Goal: Communication & Community: Share content

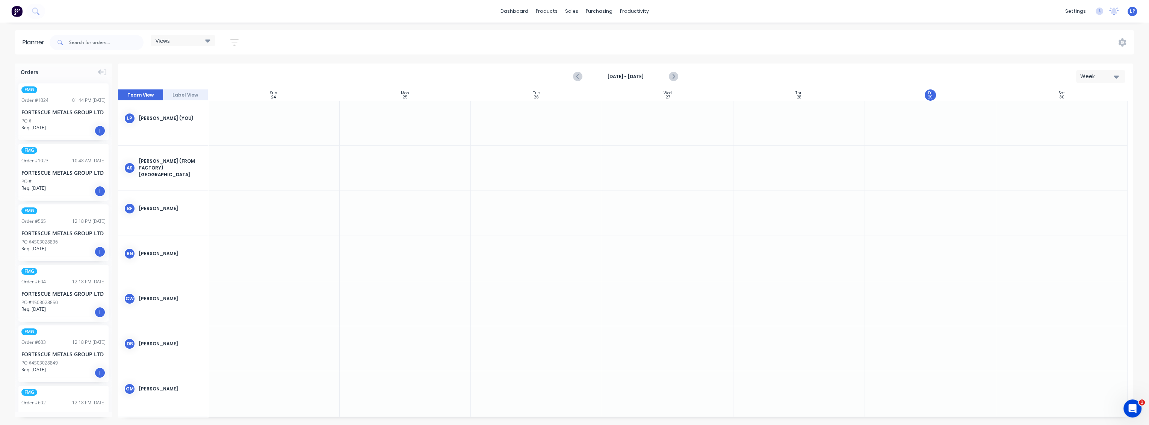
scroll to position [571, 0]
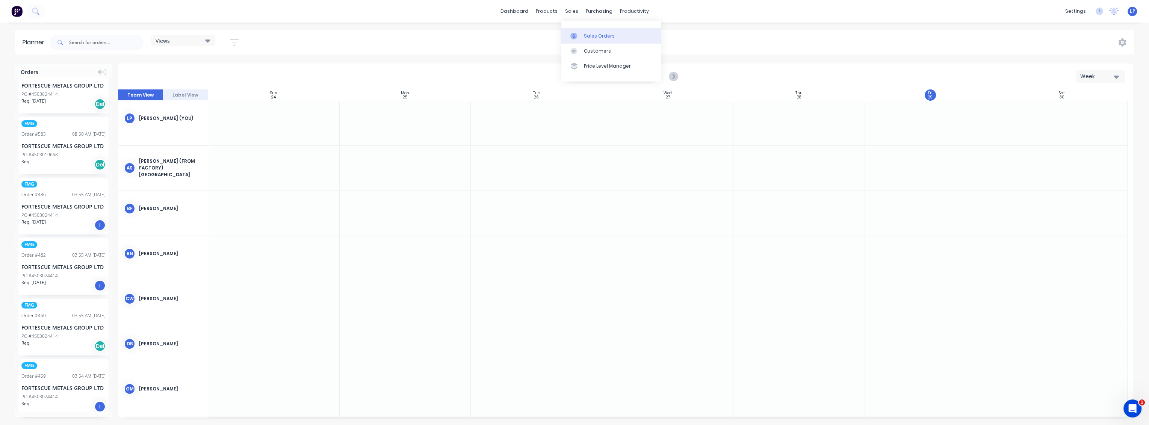
click at [587, 37] on div "Sales Orders" at bounding box center [599, 36] width 31 height 7
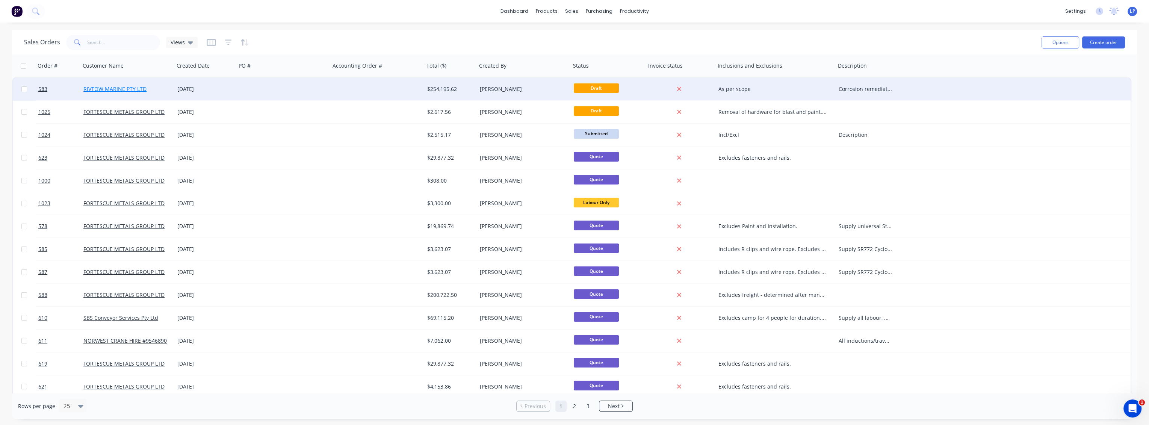
click at [124, 89] on link "RIVTOW MARINE PTY LTD" at bounding box center [114, 88] width 63 height 7
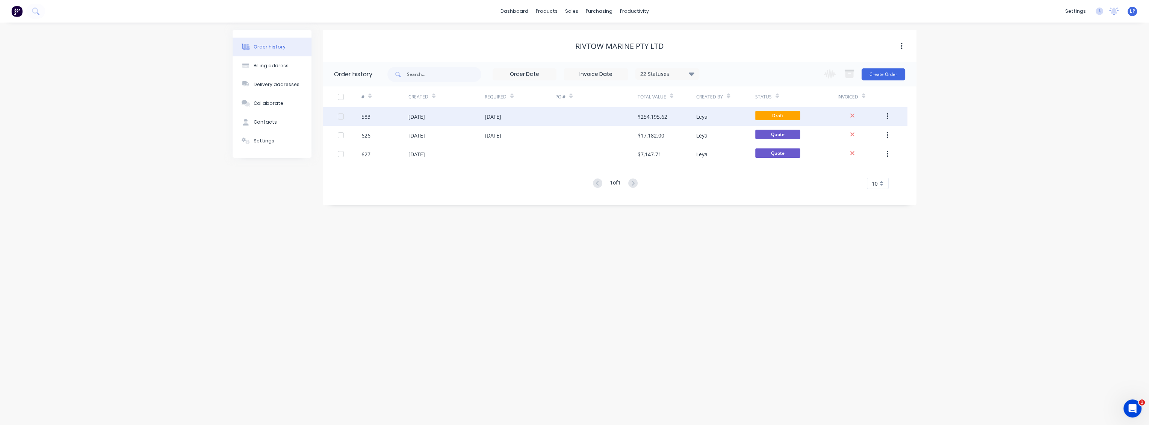
click at [367, 116] on div "583" at bounding box center [365, 117] width 9 height 8
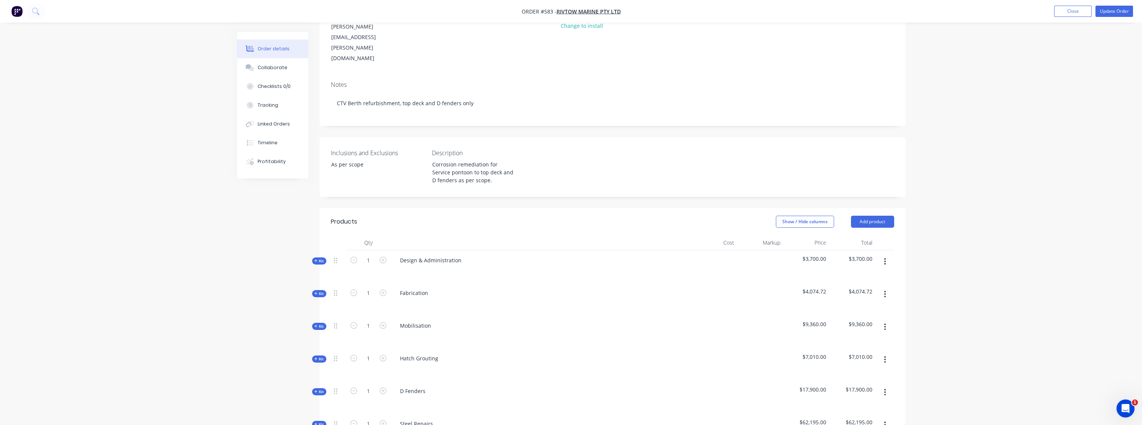
scroll to position [250, 0]
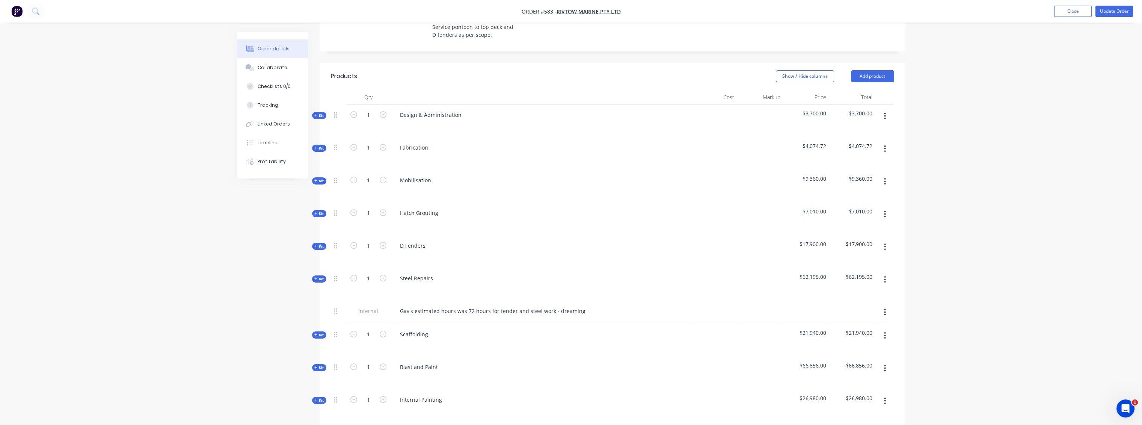
click at [321, 145] on span "Kit" at bounding box center [319, 148] width 10 height 6
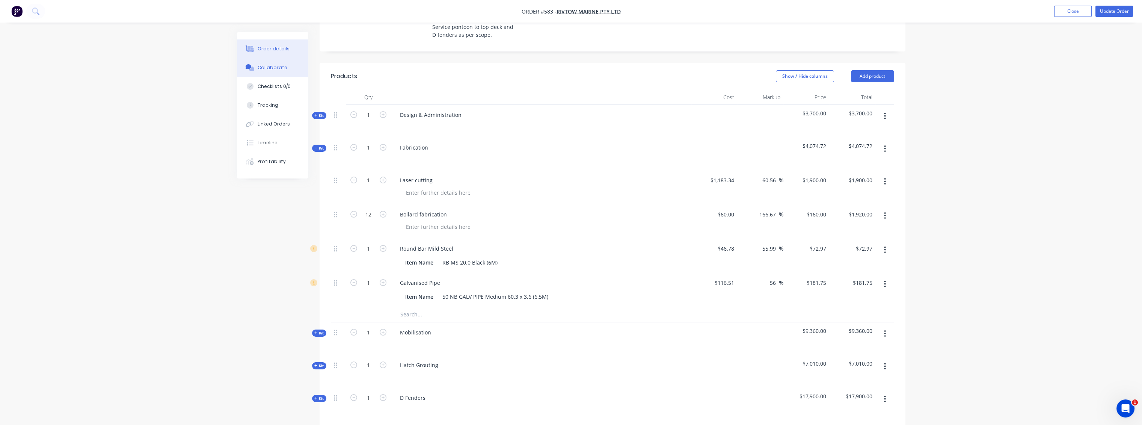
click at [281, 63] on button "Collaborate" at bounding box center [272, 67] width 71 height 19
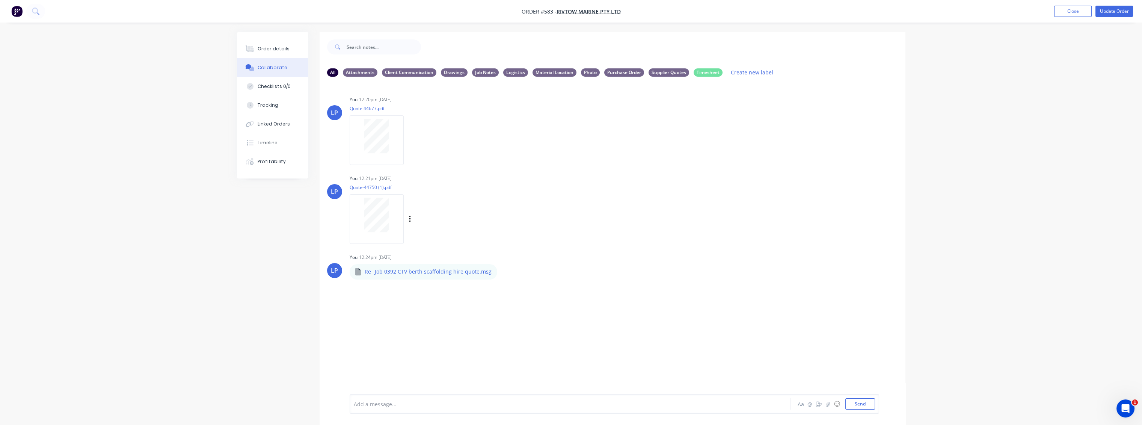
click at [475, 196] on div "Labels Download Delete" at bounding box center [419, 219] width 138 height 56
drag, startPoint x: 868, startPoint y: 406, endPoint x: 781, endPoint y: 389, distance: 88.1
click at [868, 406] on button "Send" at bounding box center [861, 403] width 30 height 11
click at [411, 334] on icon "button" at bounding box center [410, 336] width 2 height 9
click at [435, 339] on button "Labels" at bounding box center [459, 339] width 85 height 17
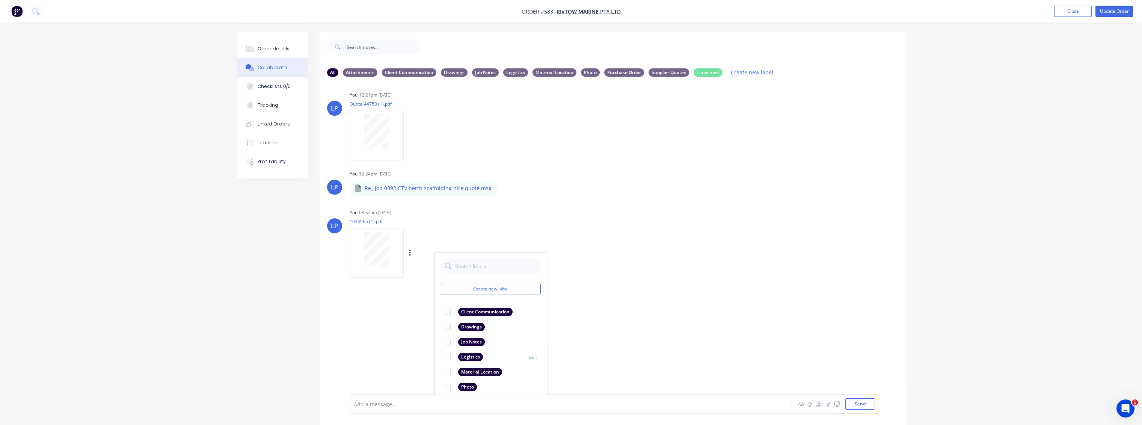
scroll to position [28, 0]
click at [450, 387] on div at bounding box center [447, 388] width 15 height 15
click at [637, 374] on div "LP You 12:20pm [DATE] Quote 44677.pdf Labels Download Delete LP You 12:21pm [DA…" at bounding box center [613, 238] width 586 height 311
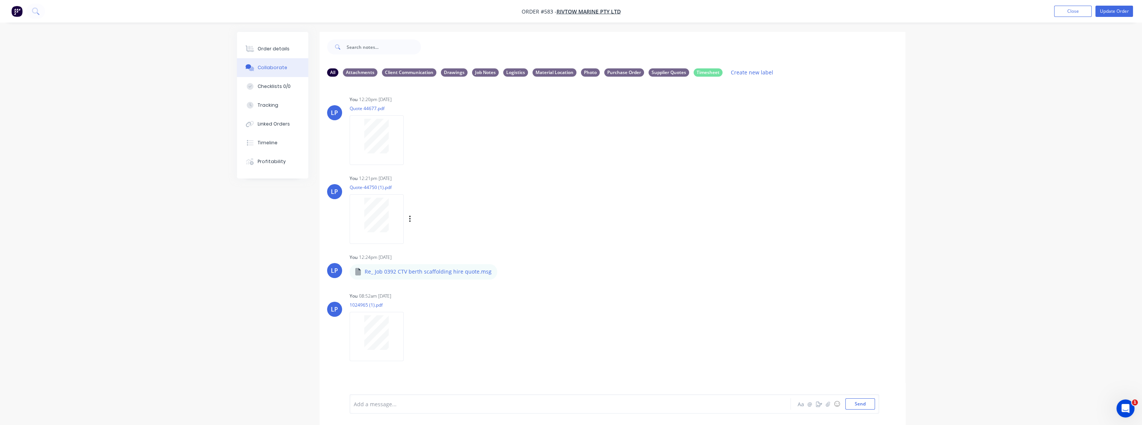
click at [531, 210] on div "You 12:21pm [DATE] Quote-44750 (1).pdf Labels Download Delete" at bounding box center [467, 207] width 235 height 68
